Goal: Transaction & Acquisition: Download file/media

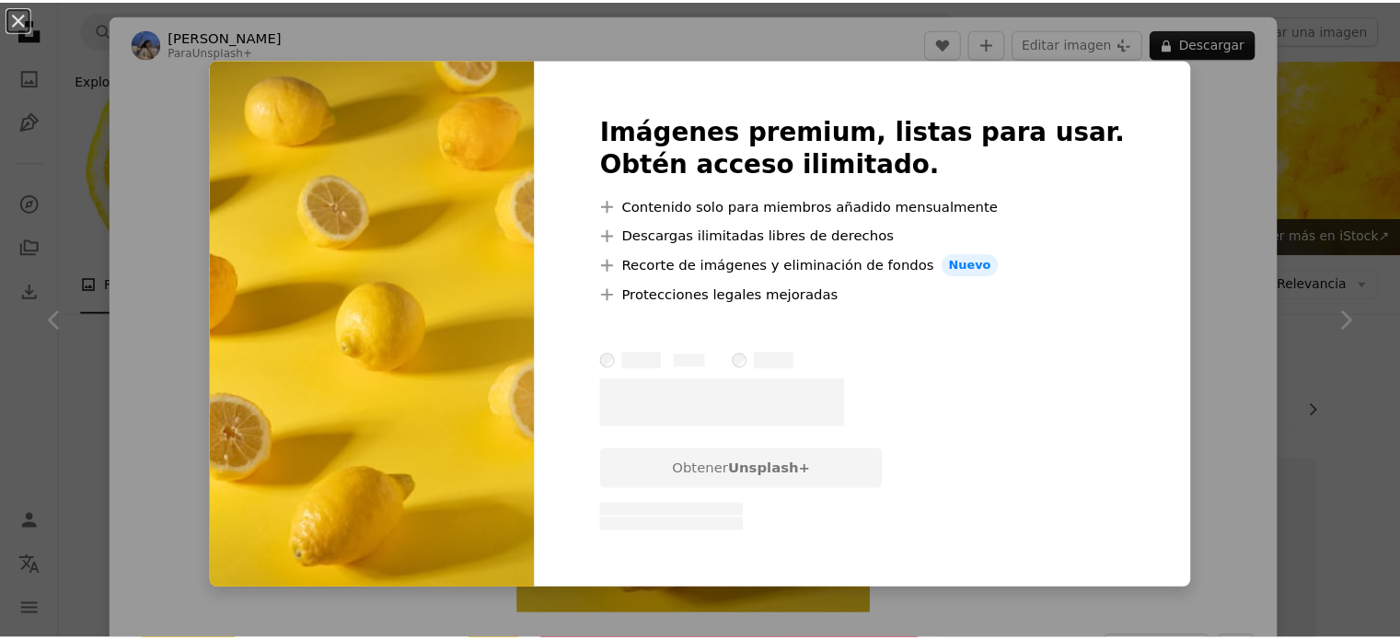
scroll to position [1105, 0]
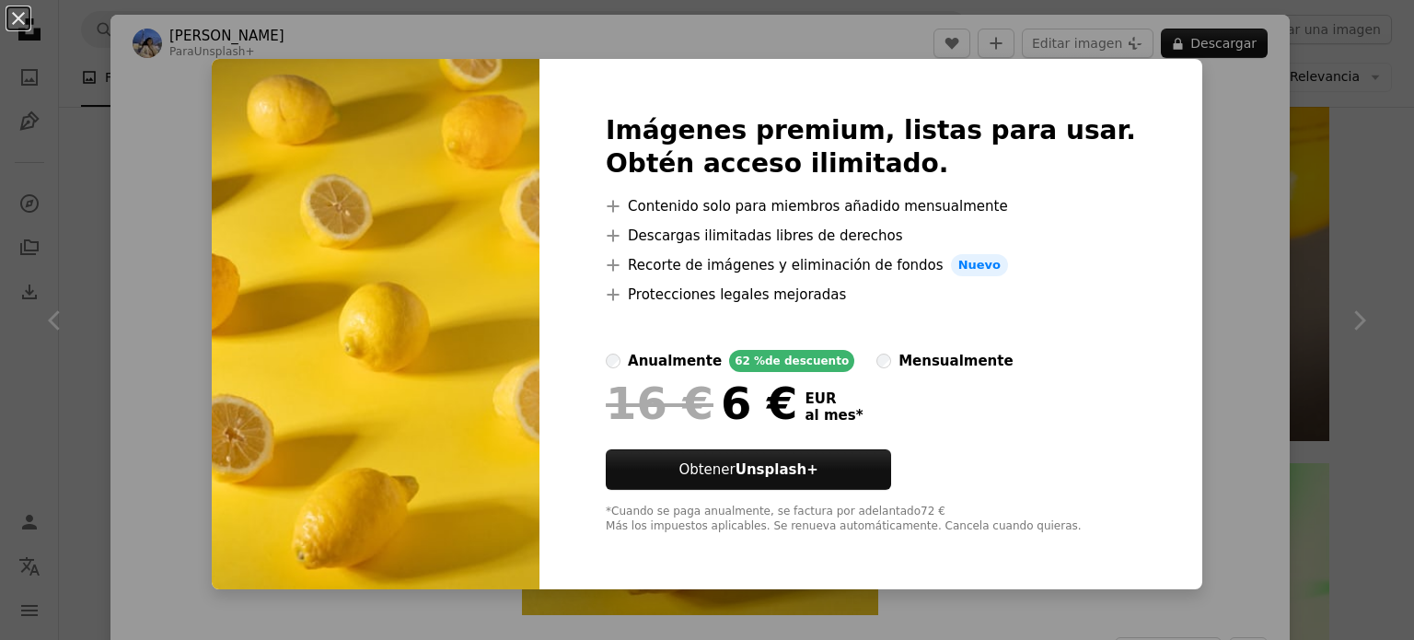
click at [1374, 253] on div "An X shape Imágenes premium, listas para usar. Obtén acceso ilimitado. A plus s…" at bounding box center [707, 320] width 1414 height 640
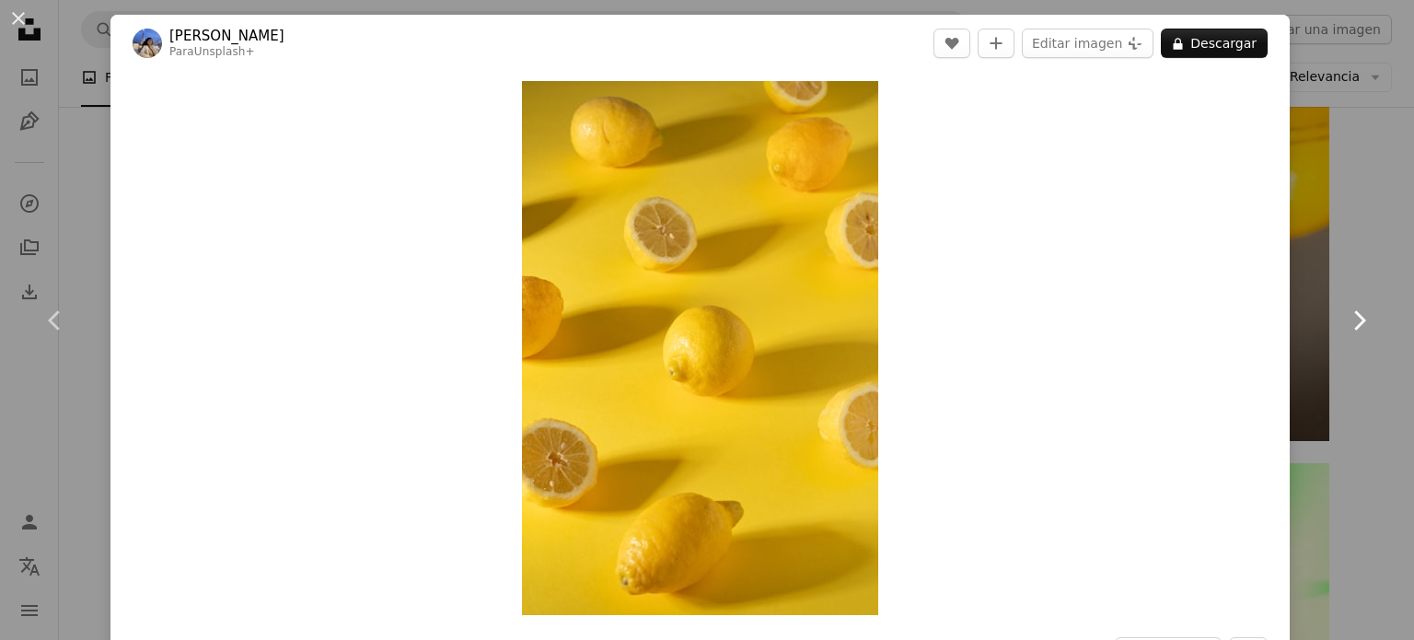
click at [1338, 238] on link "Chevron right" at bounding box center [1359, 320] width 110 height 177
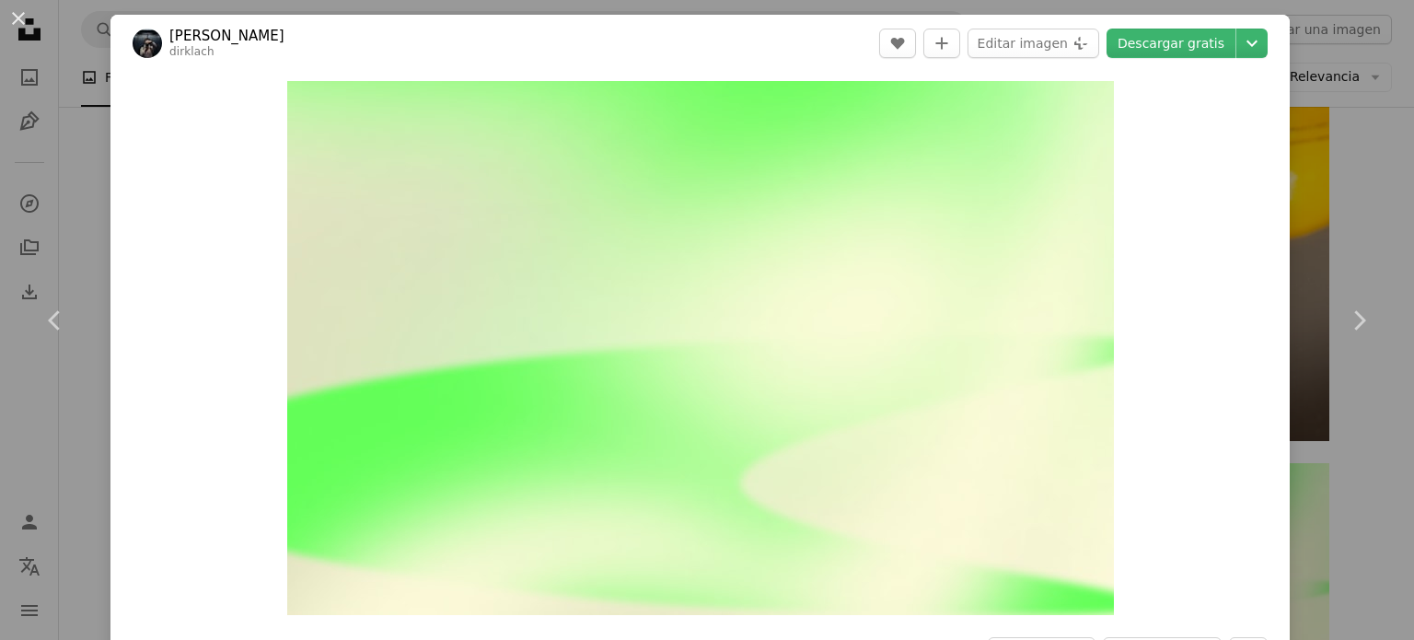
click at [1364, 202] on div "An X shape Chevron left Chevron right [PERSON_NAME] dirklach A heart A plus sig…" at bounding box center [707, 320] width 1414 height 640
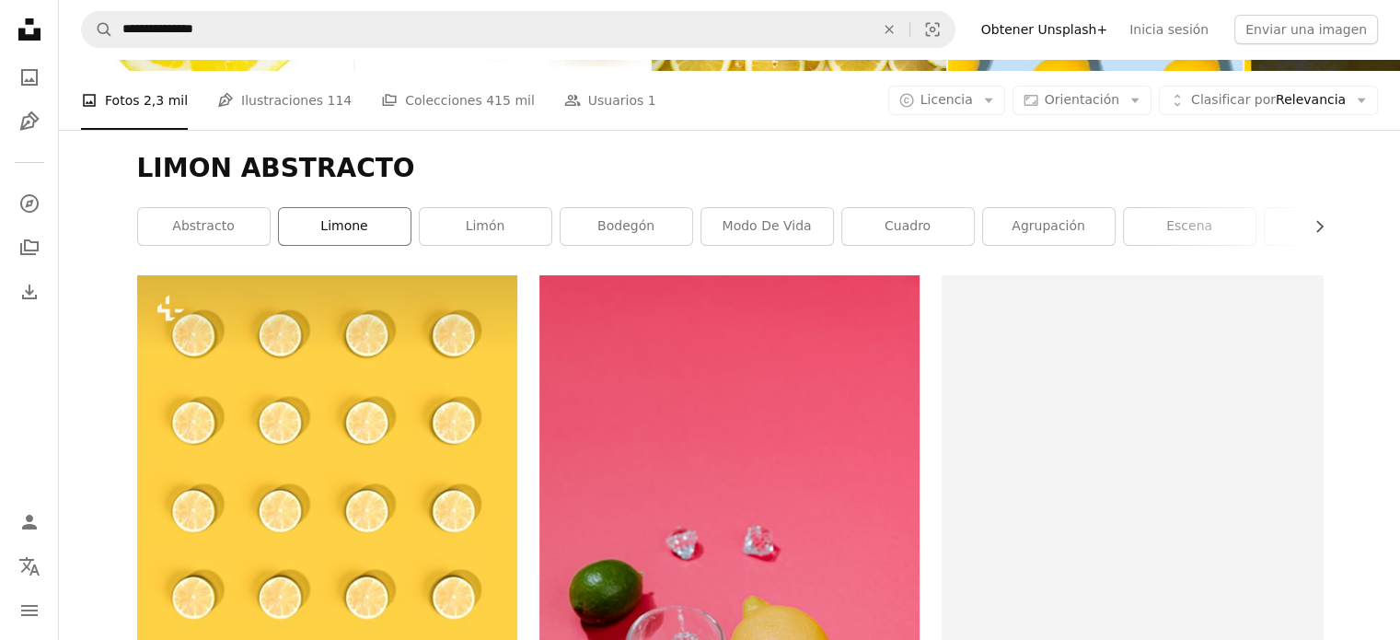
scroll to position [92, 0]
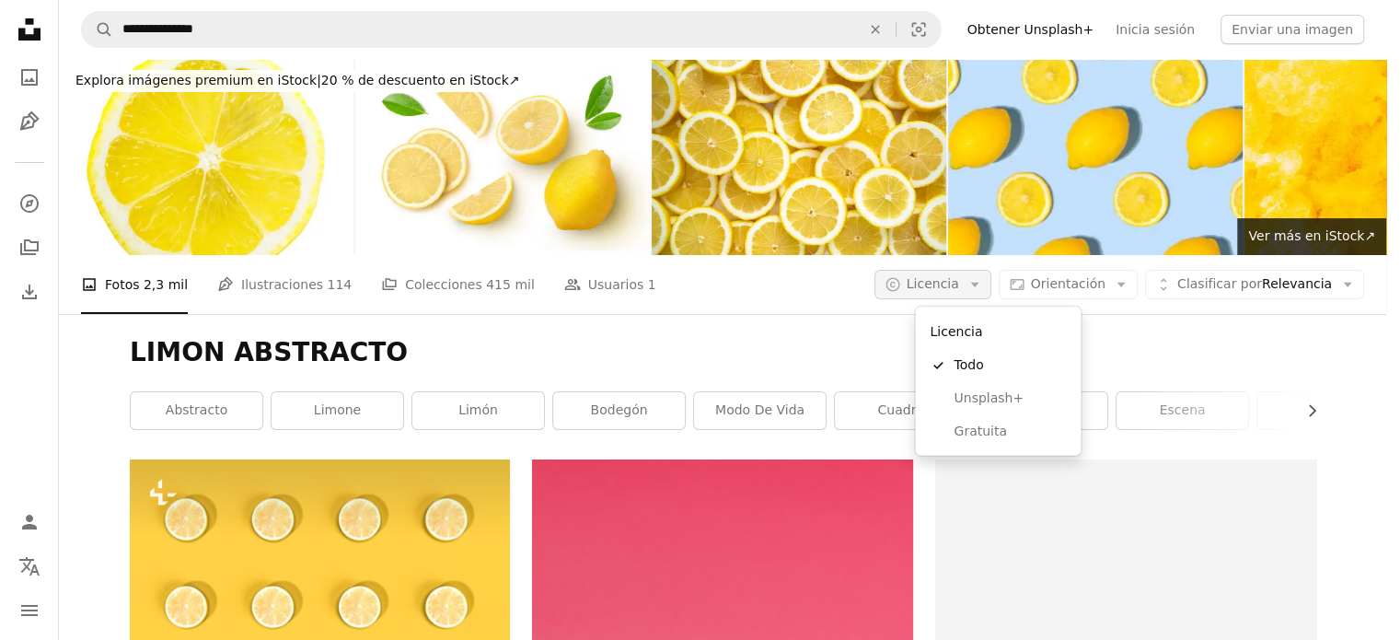
click at [901, 276] on icon "A copyright icon ©" at bounding box center [893, 284] width 17 height 17
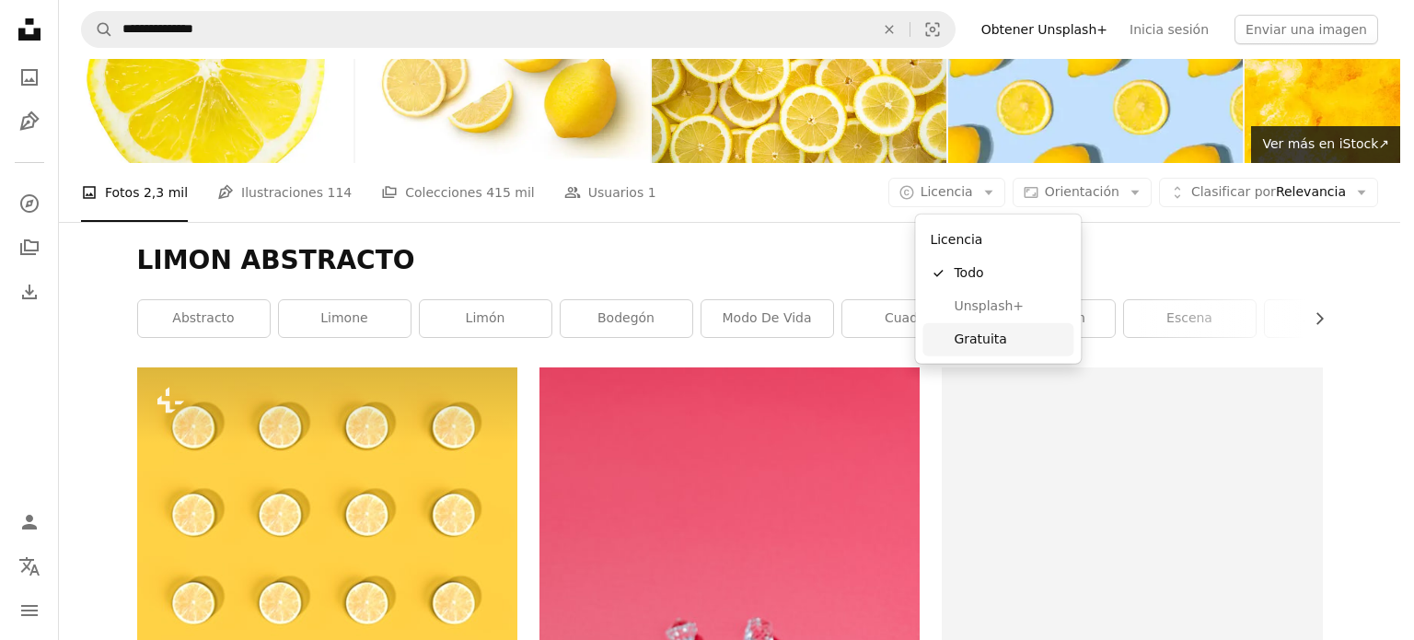
click at [971, 345] on span "Gratuita" at bounding box center [1010, 340] width 112 height 18
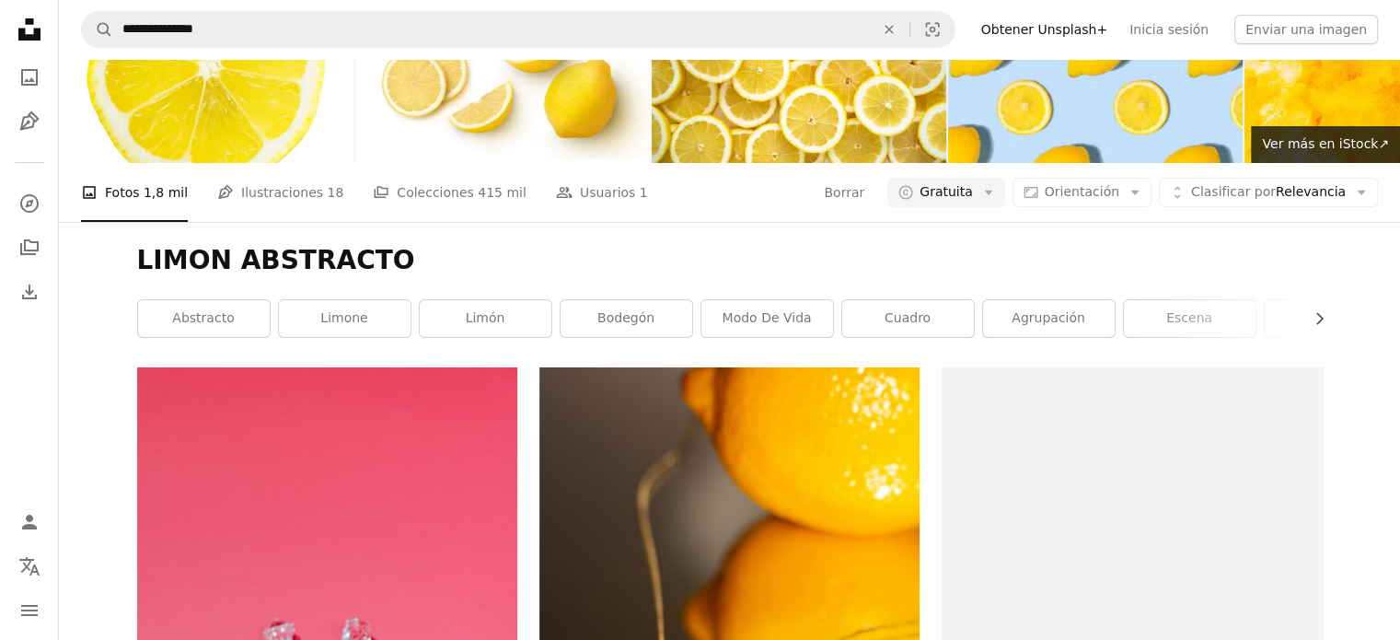
scroll to position [2670, 0]
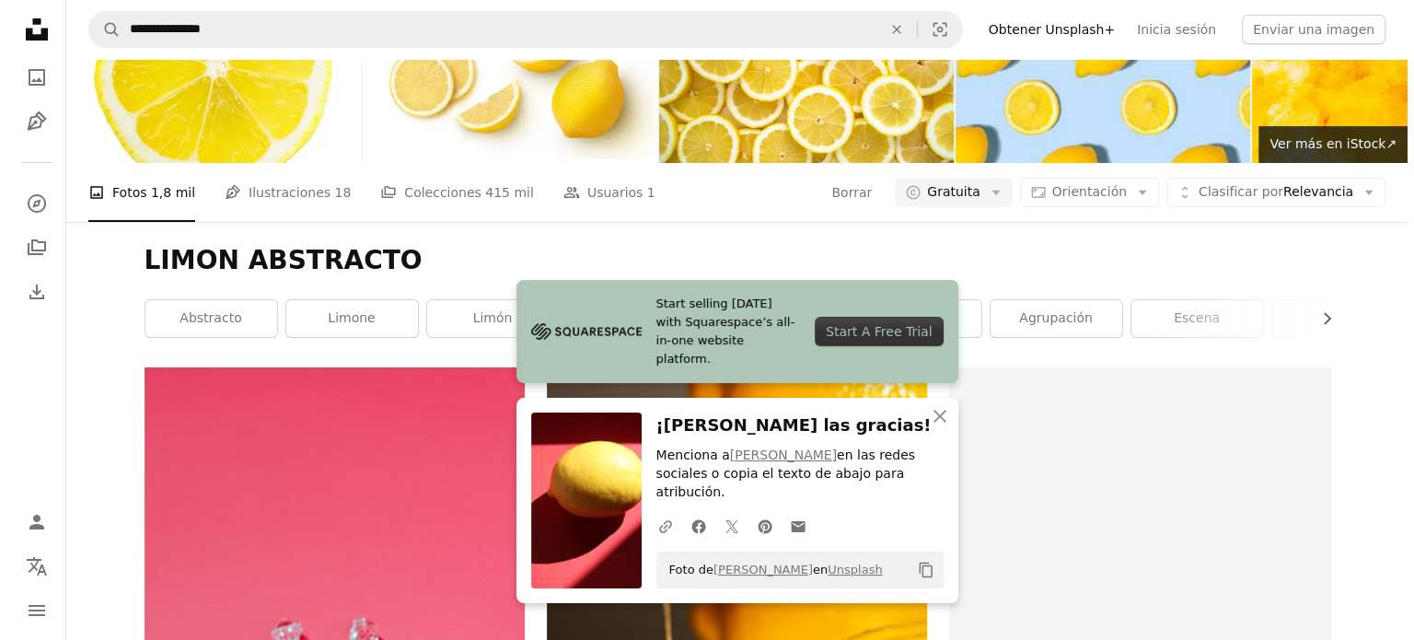
scroll to position [1841, 0]
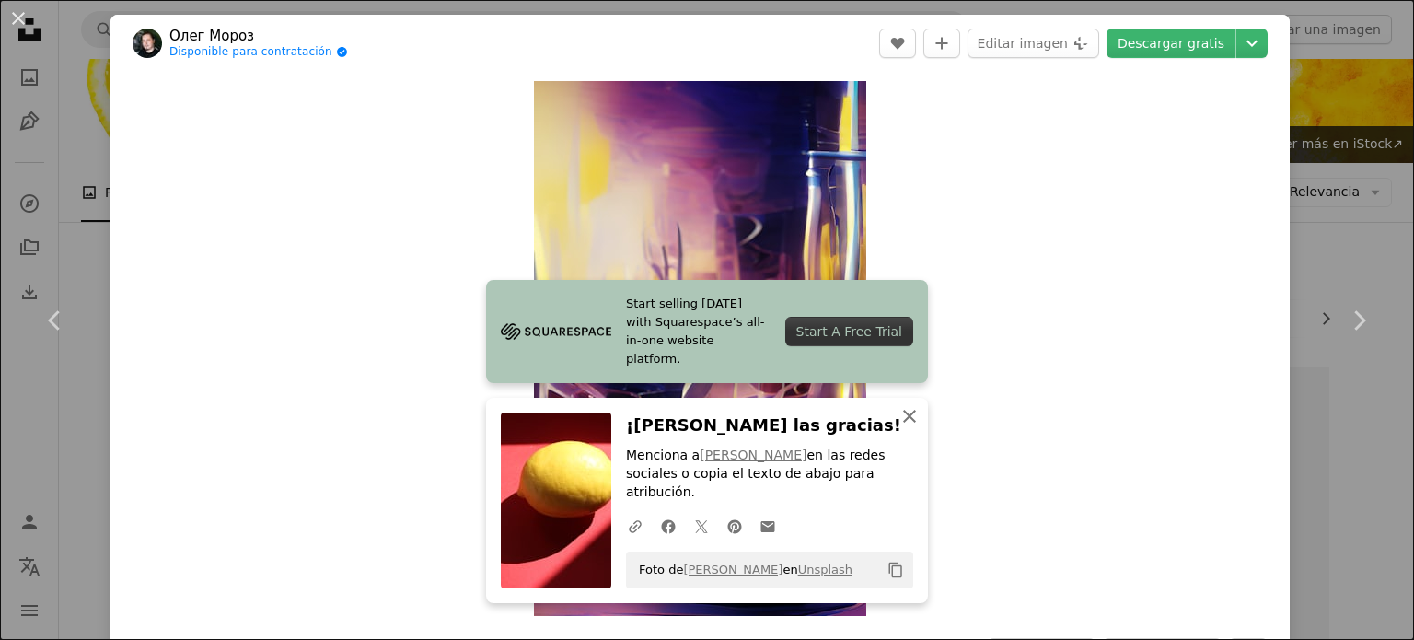
click at [899, 427] on icon "An X shape" at bounding box center [910, 416] width 22 height 22
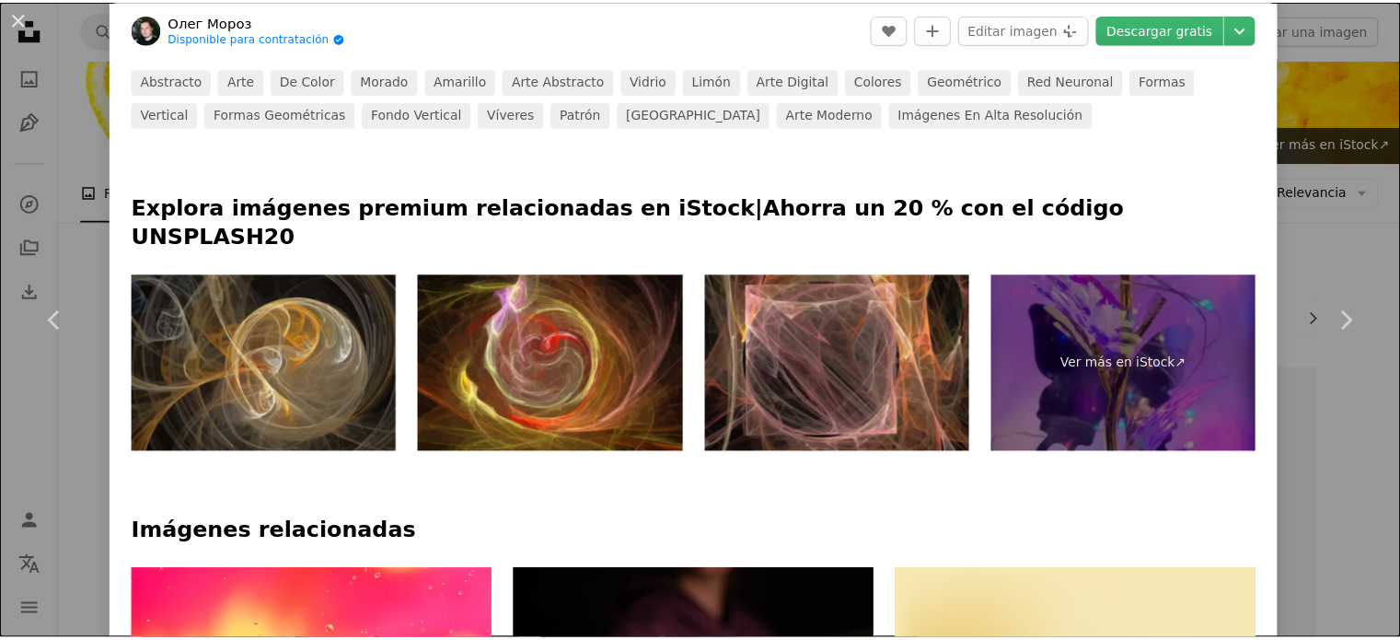
scroll to position [737, 0]
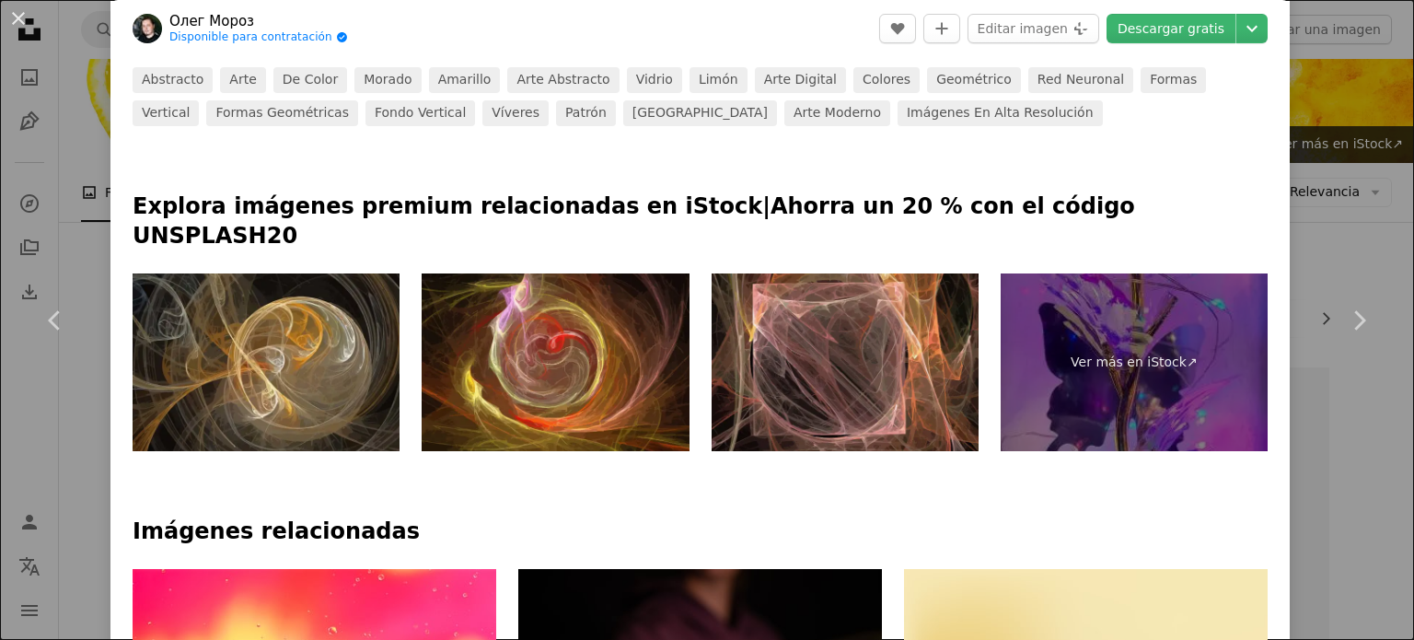
click at [1329, 224] on div "An X shape Chevron left Chevron right [PERSON_NAME] Disponible para contratació…" at bounding box center [707, 320] width 1414 height 640
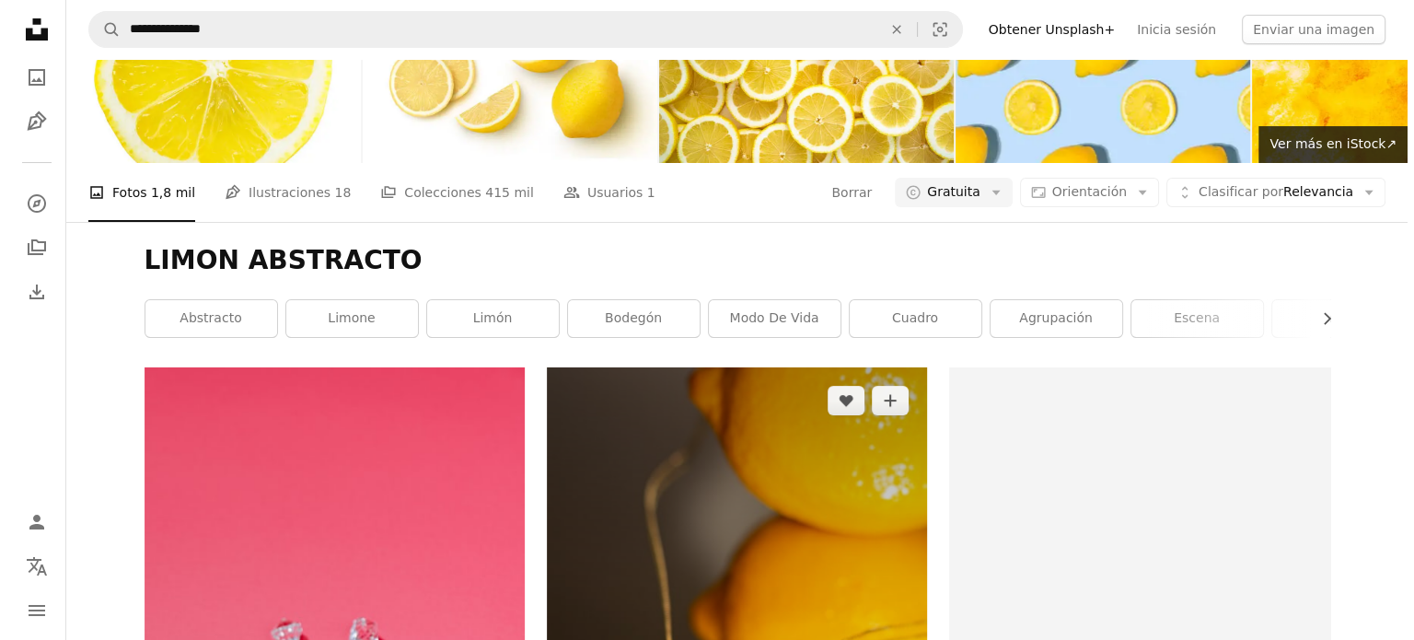
scroll to position [276, 0]
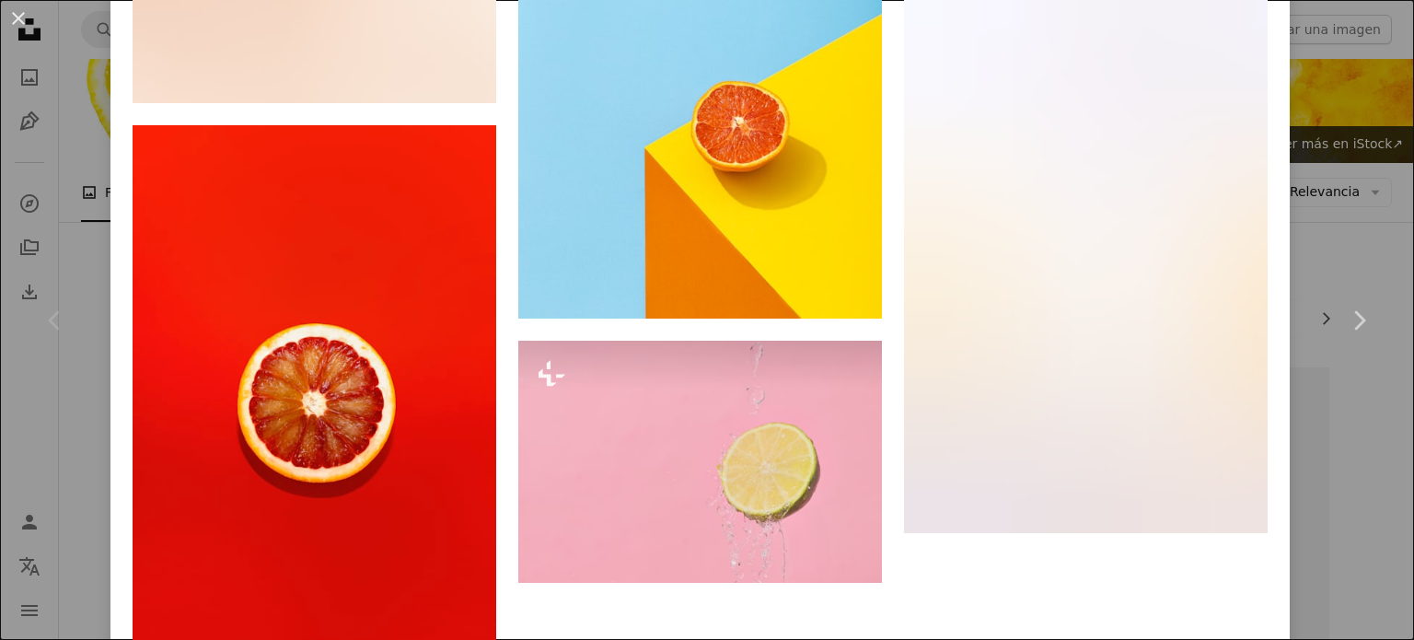
scroll to position [6261, 0]
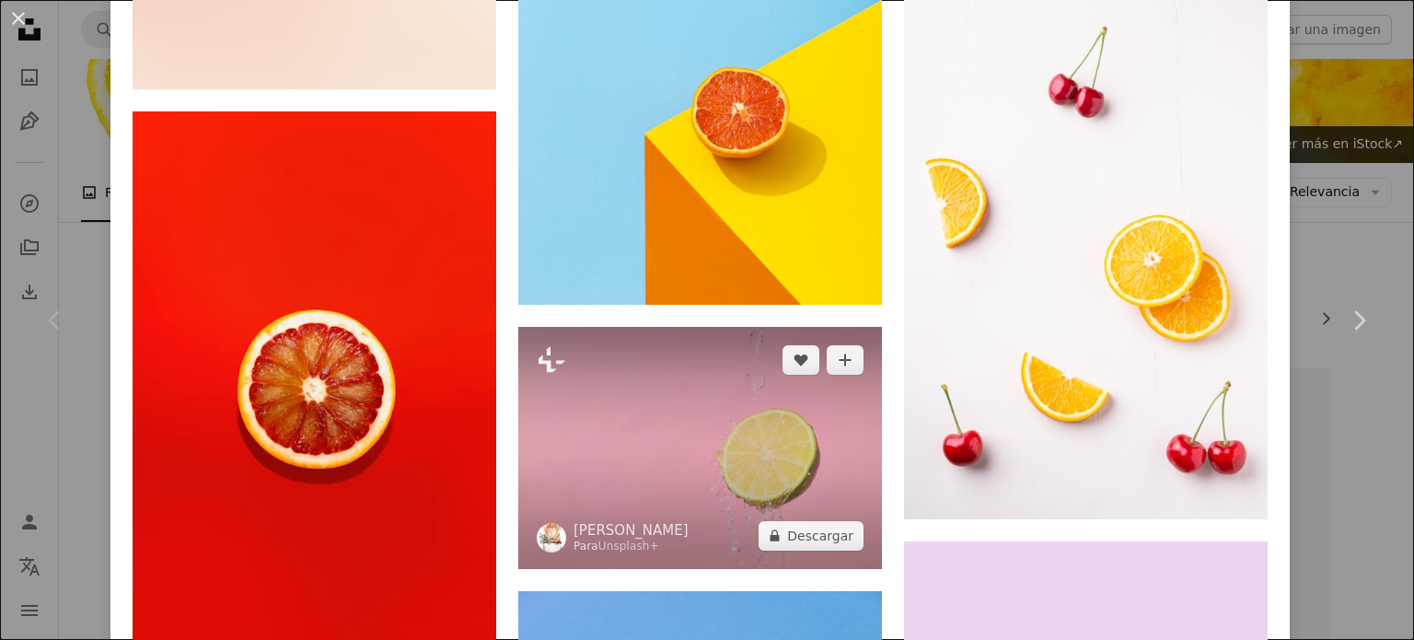
click at [810, 330] on img at bounding box center [700, 448] width 364 height 242
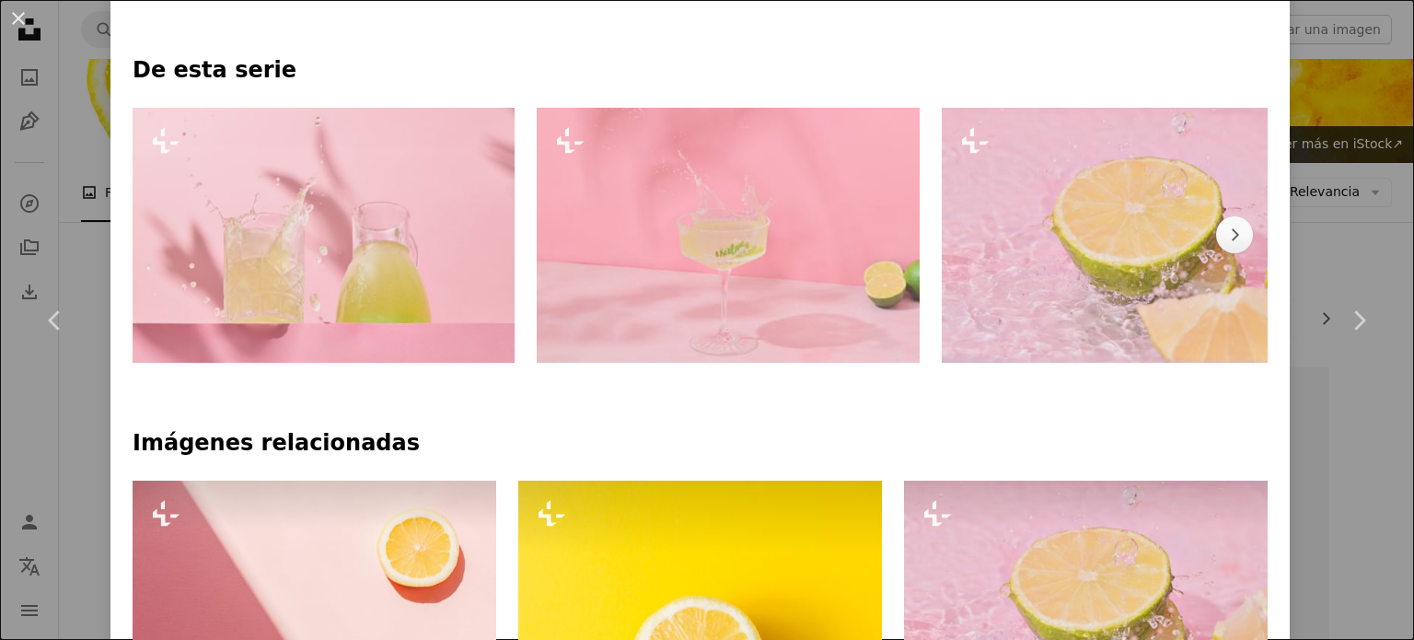
scroll to position [1197, 0]
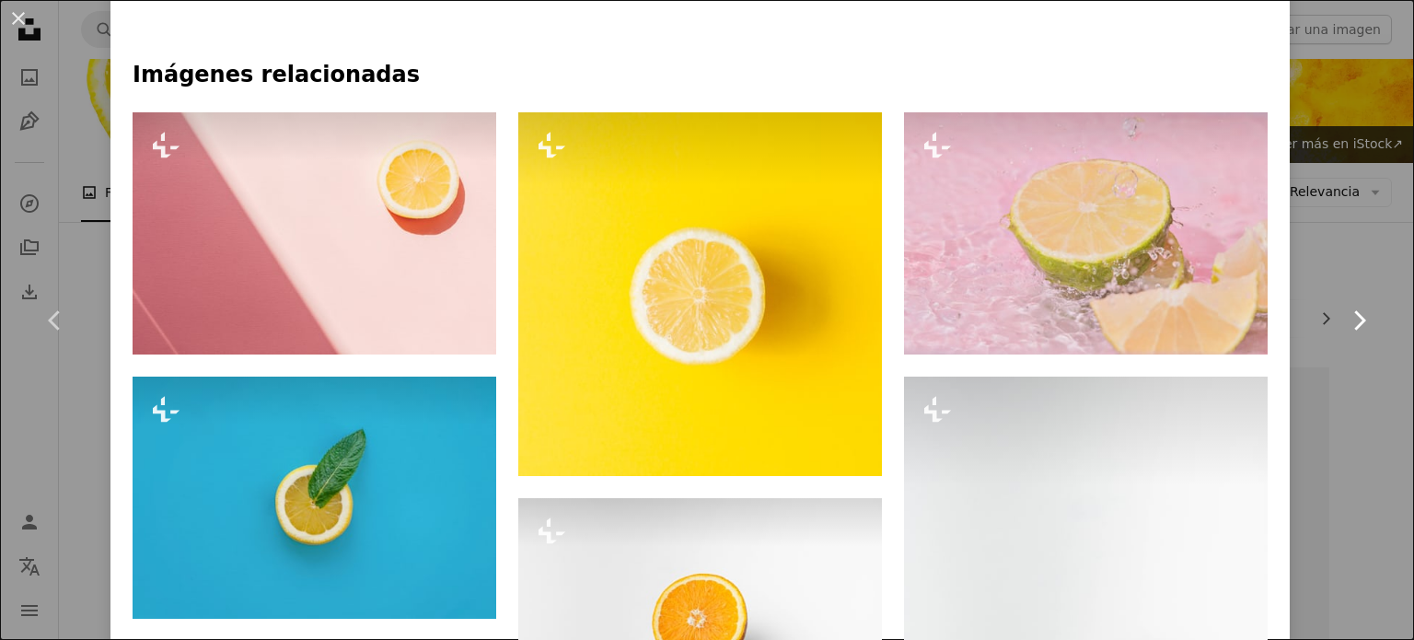
click at [1321, 271] on link "Chevron right" at bounding box center [1359, 320] width 110 height 177
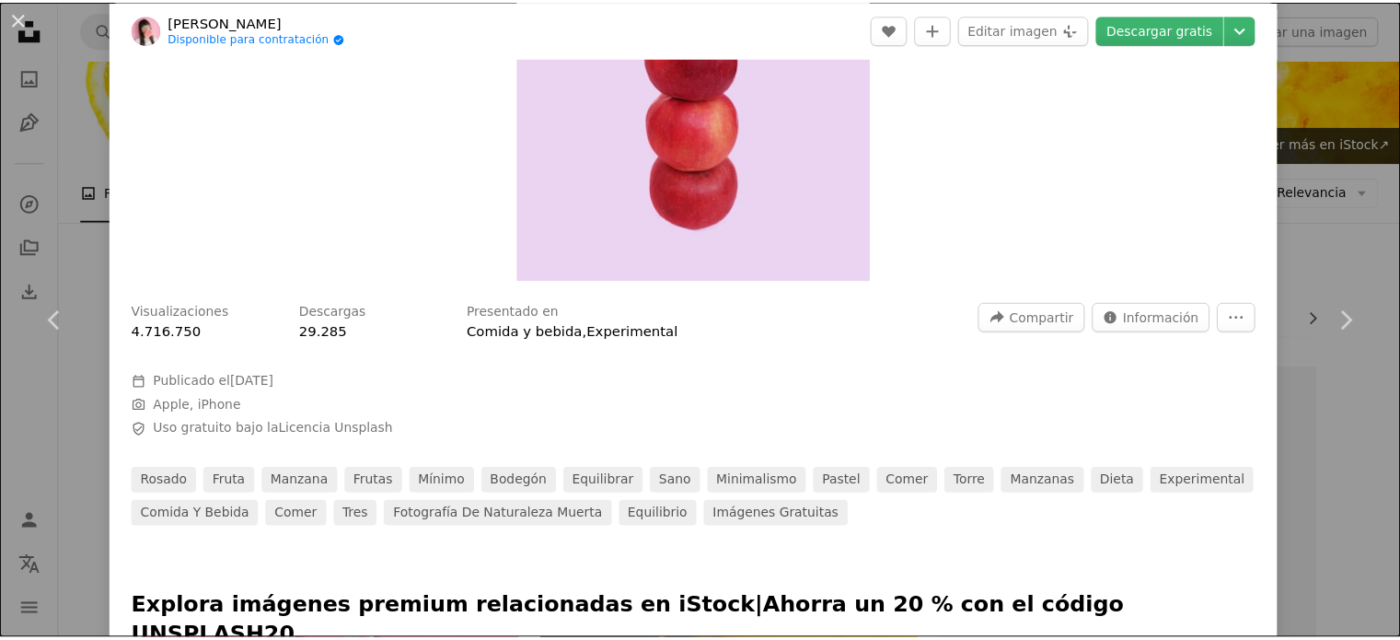
scroll to position [368, 0]
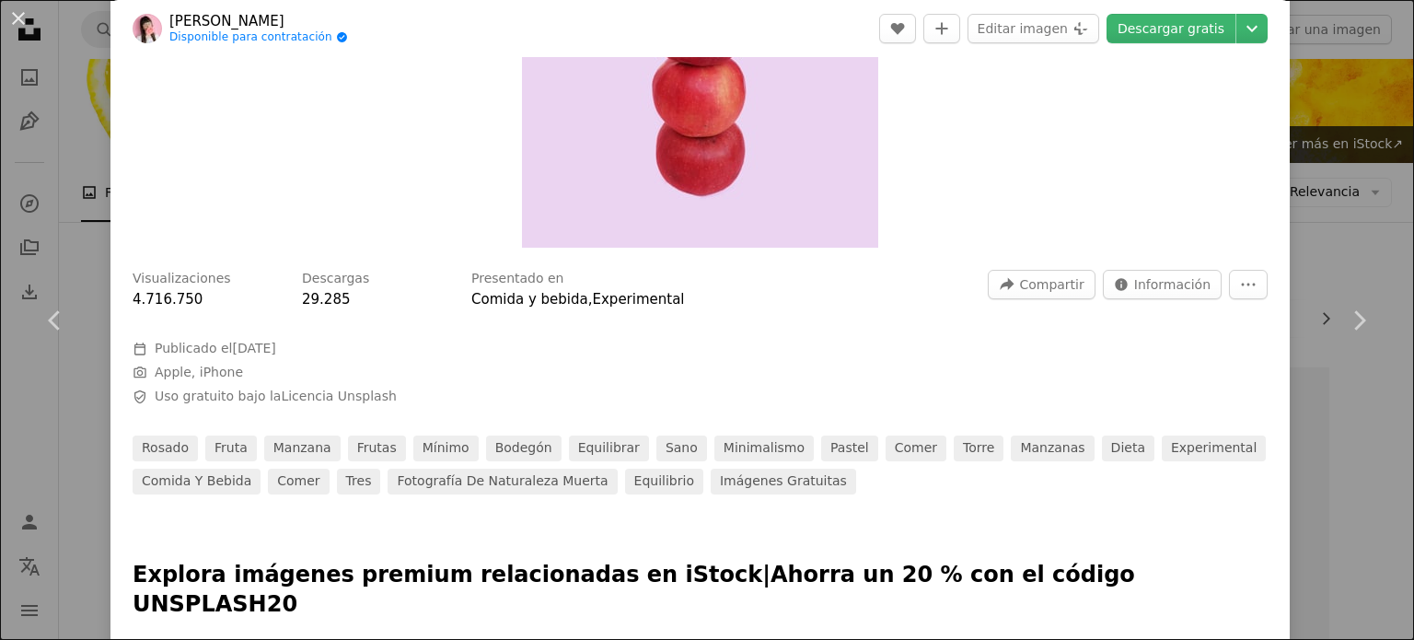
click at [1352, 224] on div "An X shape Chevron left Chevron right [PERSON_NAME] Disponible para contratació…" at bounding box center [707, 320] width 1414 height 640
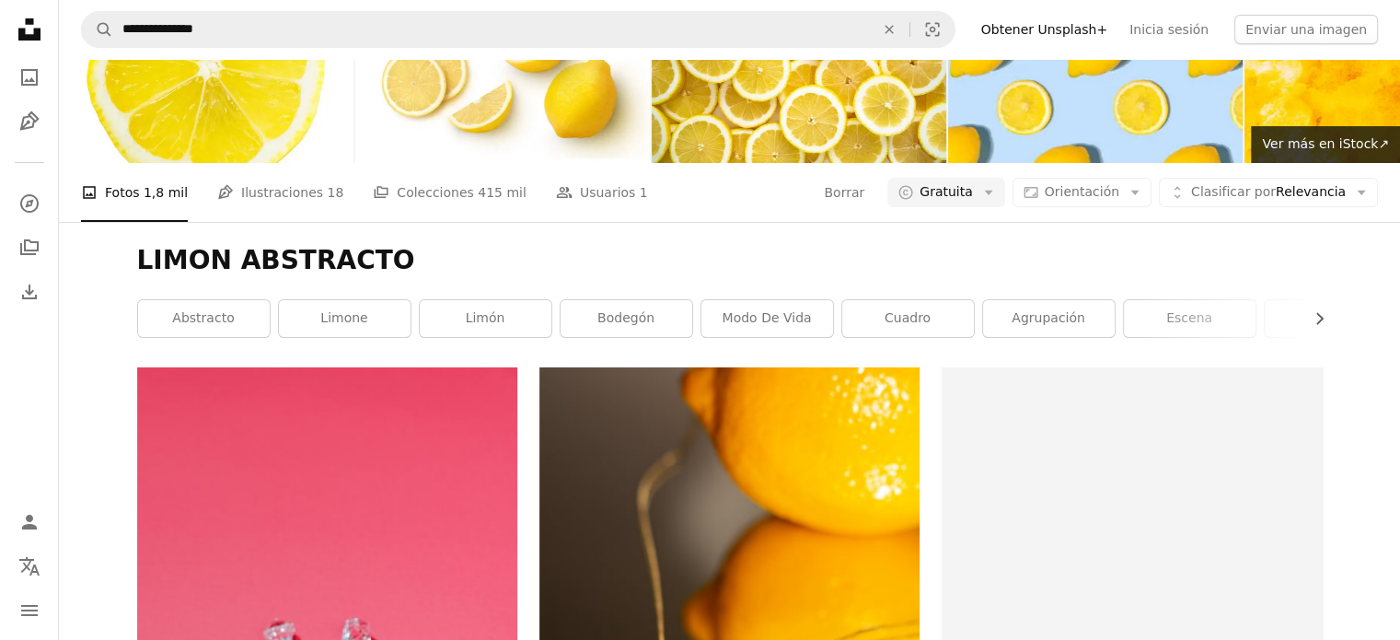
scroll to position [6216, 0]
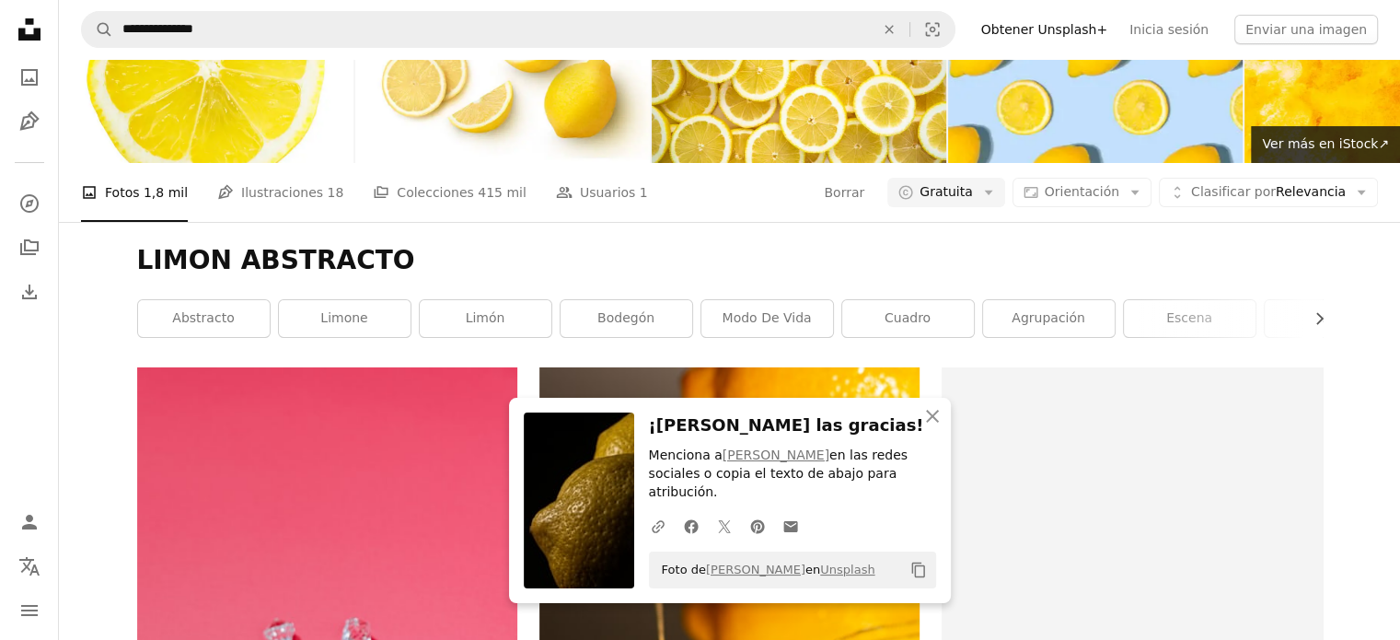
scroll to position [17817, 0]
